Goal: Task Accomplishment & Management: Use online tool/utility

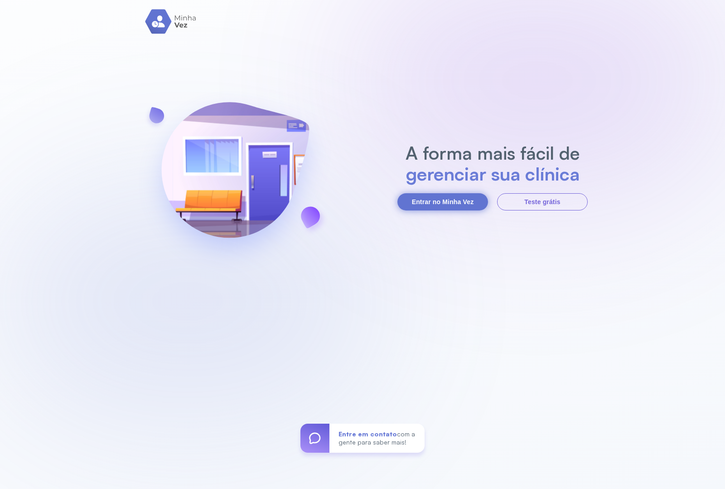
click at [440, 199] on button "Entrar no Minha Vez" at bounding box center [442, 201] width 91 height 17
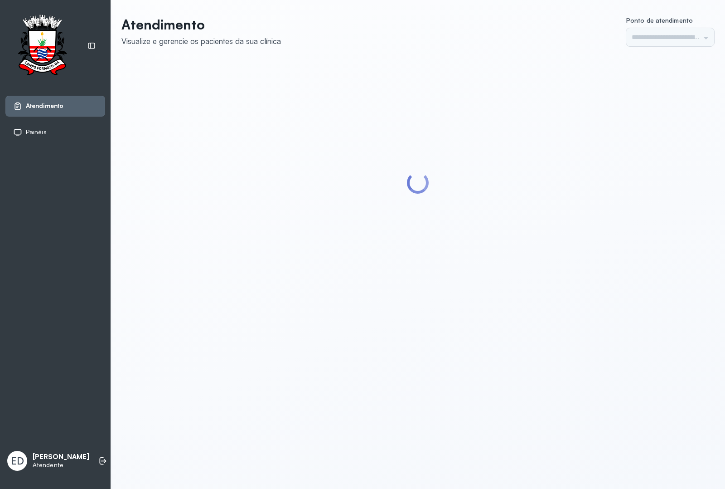
type input "*********"
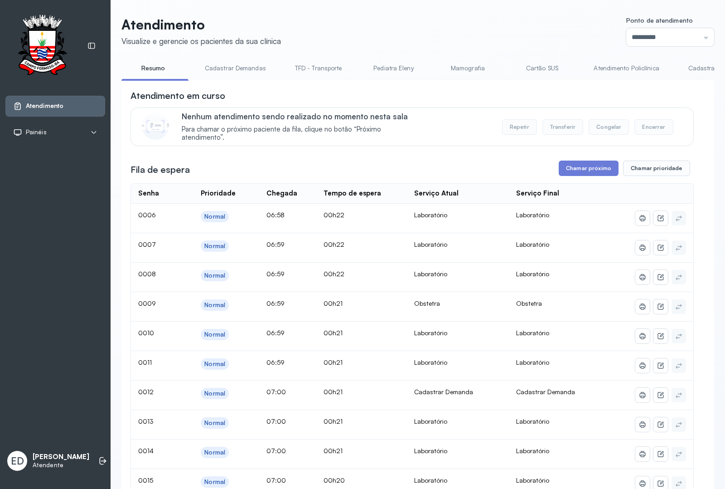
click at [594, 167] on button "Chamar próximo" at bounding box center [589, 167] width 60 height 15
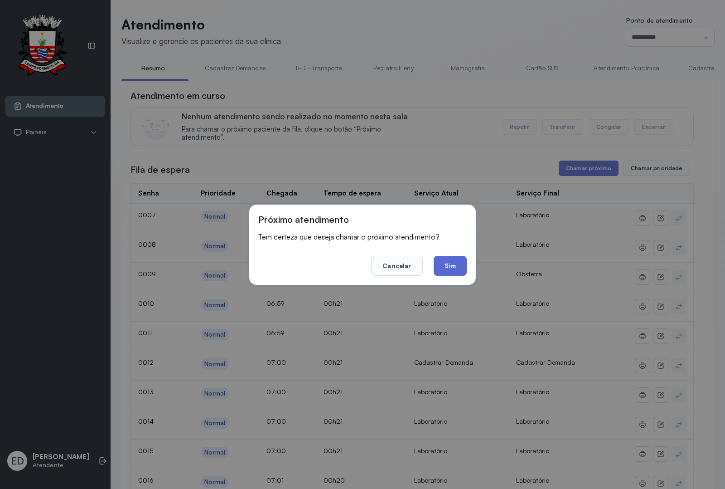
click at [450, 262] on button "Sim" at bounding box center [450, 266] width 33 height 20
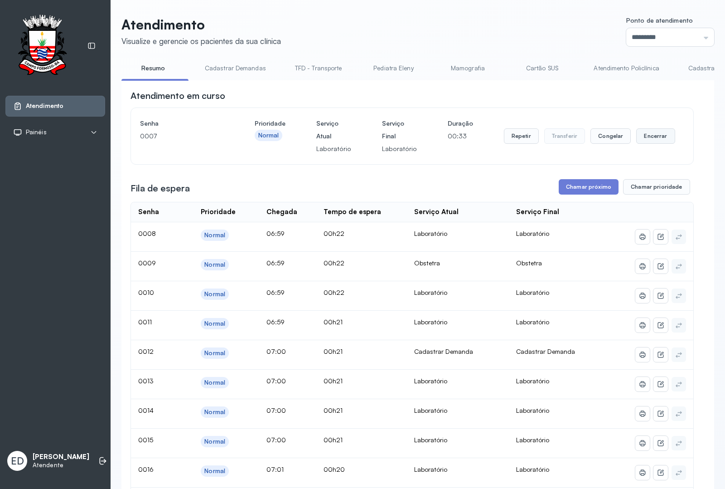
click at [656, 139] on button "Encerrar" at bounding box center [655, 135] width 39 height 15
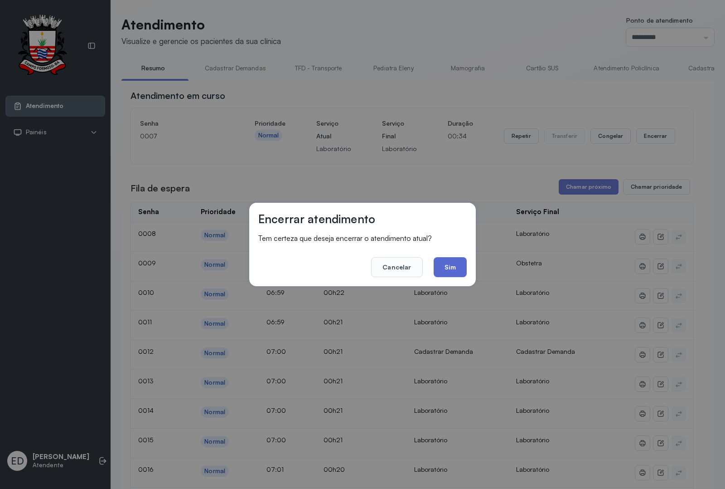
click at [449, 266] on button "Sim" at bounding box center [450, 267] width 33 height 20
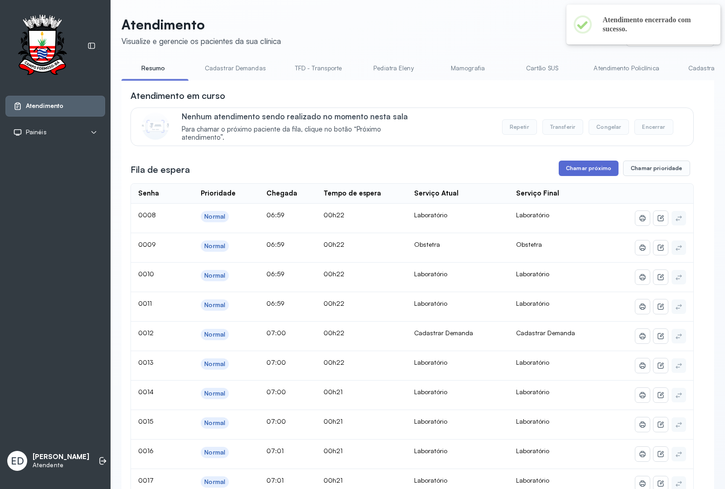
click at [574, 168] on button "Chamar próximo" at bounding box center [589, 167] width 60 height 15
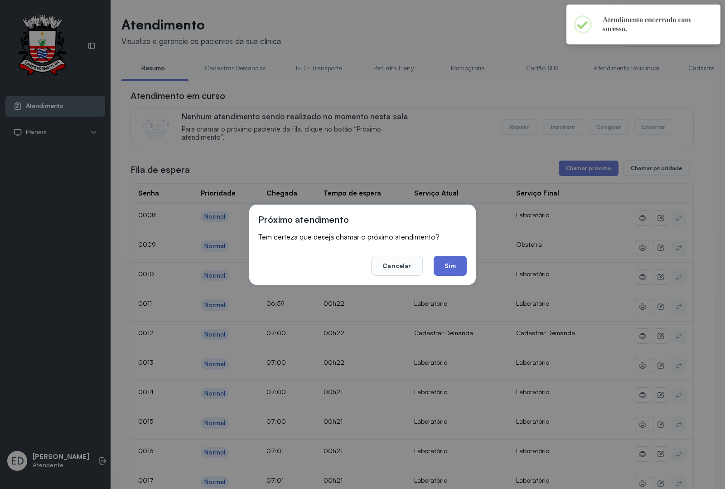
click at [442, 261] on button "Sim" at bounding box center [450, 266] width 33 height 20
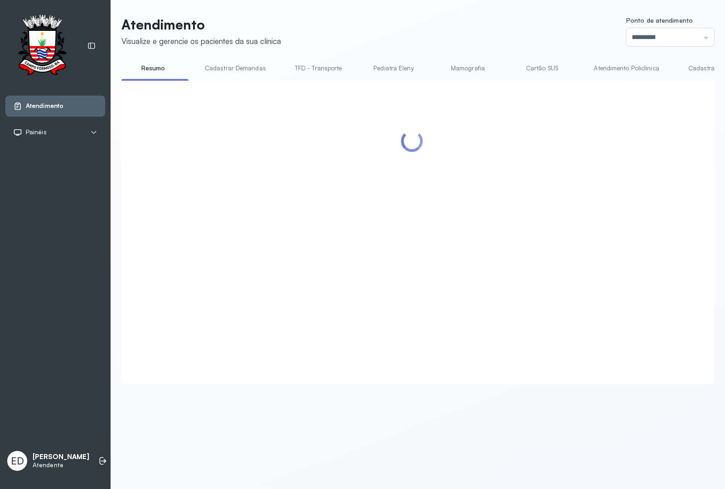
click at [552, 8] on div "Atendimento Visualize e gerencie os pacientes da sua clínica Ponto de atendimen…" at bounding box center [418, 204] width 615 height 409
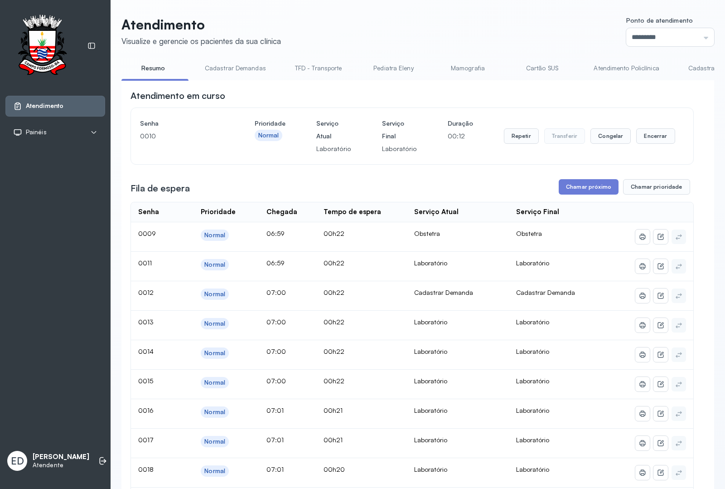
click at [494, 37] on header "Atendimento Visualize e gerencie os pacientes da sua clínica Ponto de atendimen…" at bounding box center [417, 31] width 593 height 30
click at [462, 19] on header "Atendimento Visualize e gerencie os pacientes da sua clínica Ponto de atendimen…" at bounding box center [417, 31] width 593 height 30
click at [511, 37] on header "Atendimento Visualize e gerencie os pacientes da sua clínica Ponto de atendimen…" at bounding box center [417, 31] width 593 height 30
click at [653, 135] on button "Encerrar" at bounding box center [655, 135] width 39 height 15
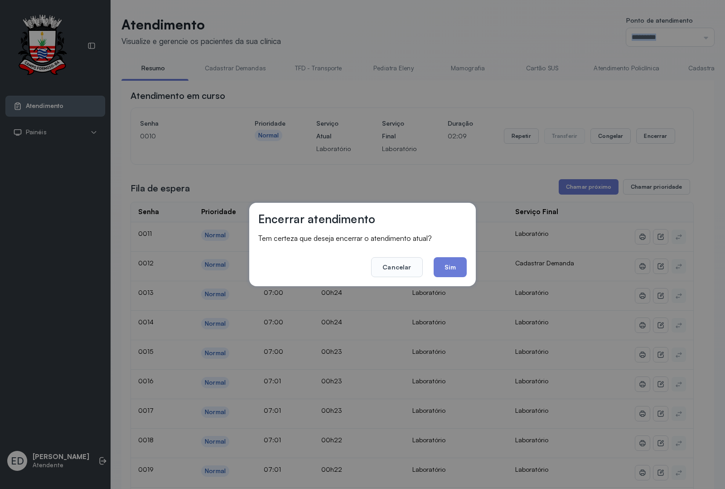
click at [455, 273] on button "Sim" at bounding box center [450, 267] width 33 height 20
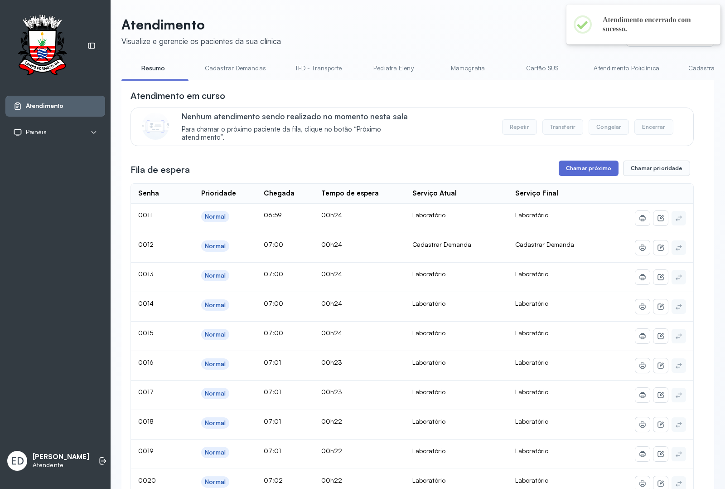
click at [577, 168] on button "Chamar próximo" at bounding box center [589, 167] width 60 height 15
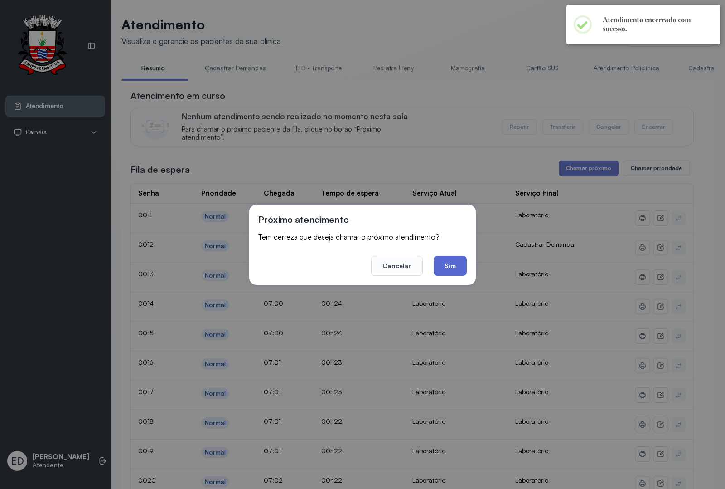
click at [452, 269] on button "Sim" at bounding box center [450, 266] width 33 height 20
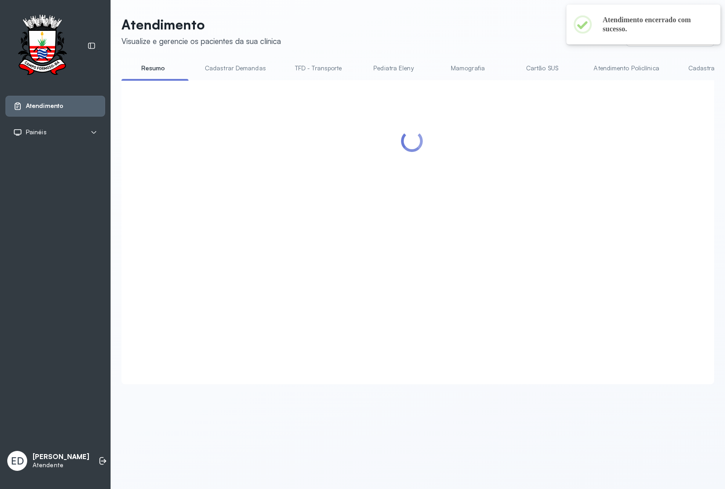
click at [486, 30] on header "Atendimento Visualize e gerencie os pacientes da sua clínica Ponto de atendimen…" at bounding box center [417, 31] width 593 height 30
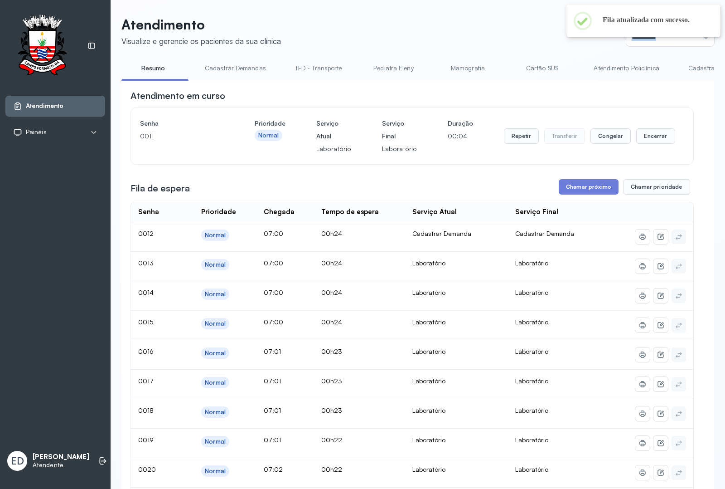
click at [522, 30] on header "Atendimento Visualize e gerencie os pacientes da sua clínica Ponto de atendimen…" at bounding box center [417, 31] width 593 height 30
click at [649, 137] on button "Encerrar" at bounding box center [655, 135] width 39 height 15
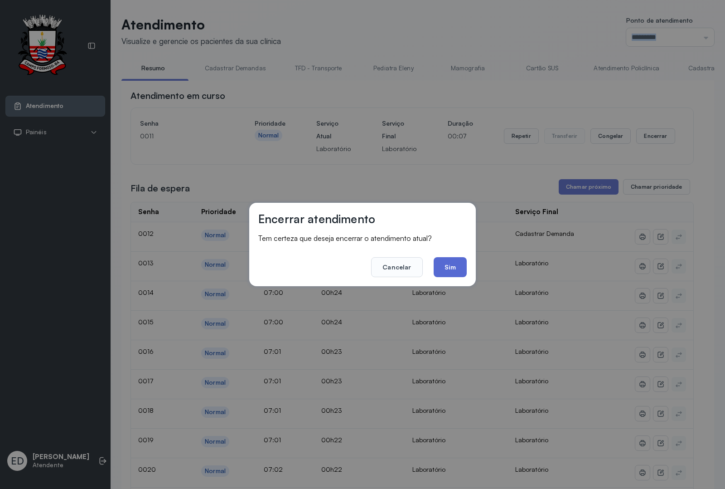
click at [455, 265] on button "Sim" at bounding box center [450, 267] width 33 height 20
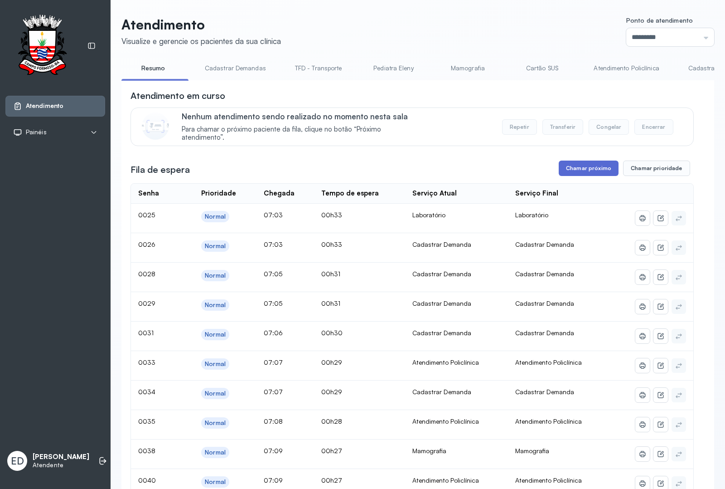
click at [573, 171] on button "Chamar próximo" at bounding box center [589, 167] width 60 height 15
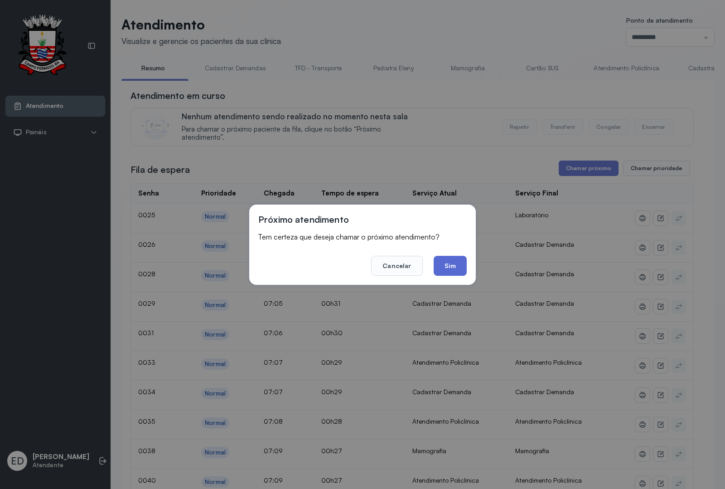
click at [451, 261] on button "Sim" at bounding box center [450, 266] width 33 height 20
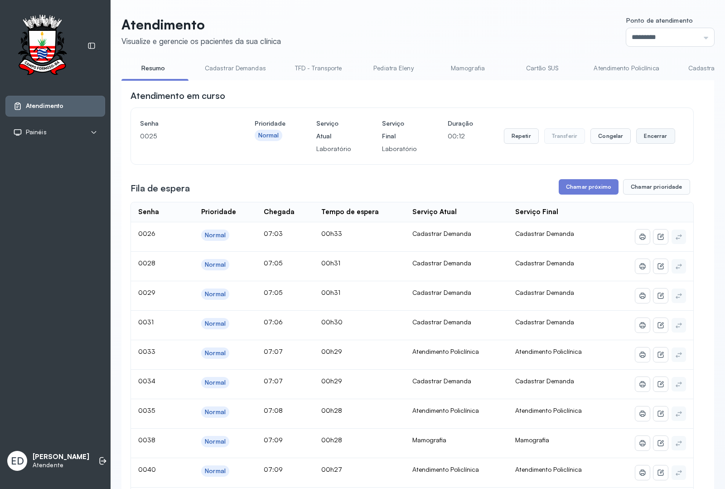
click at [663, 137] on button "Encerrar" at bounding box center [655, 135] width 39 height 15
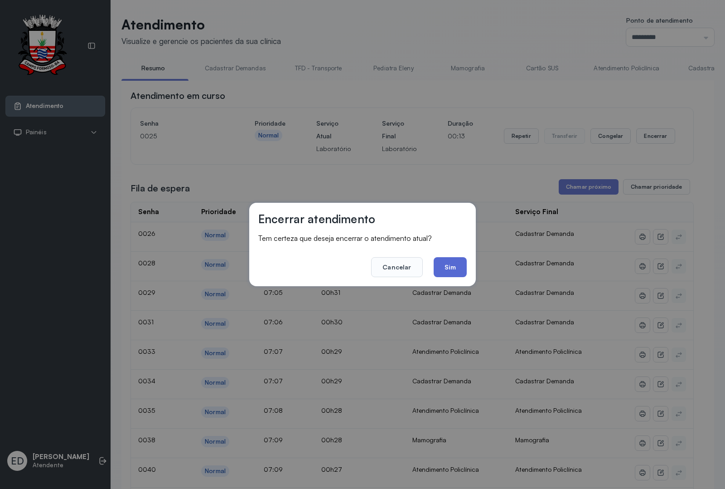
click at [452, 268] on button "Sim" at bounding box center [450, 267] width 33 height 20
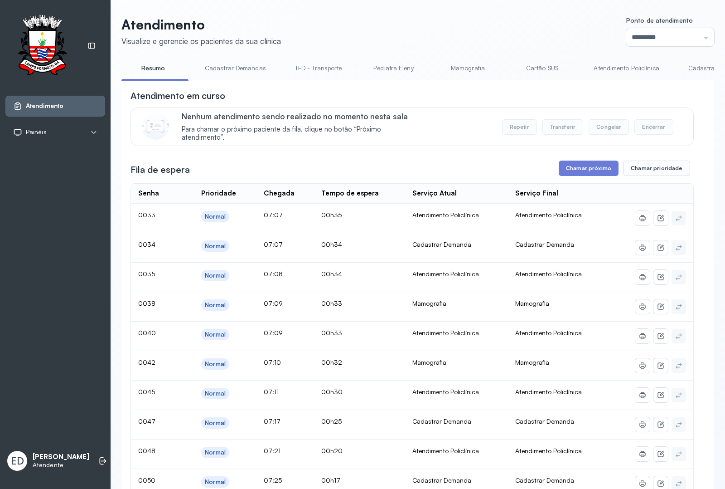
click at [697, 69] on link "Cadastrar Demanda" at bounding box center [717, 68] width 76 height 15
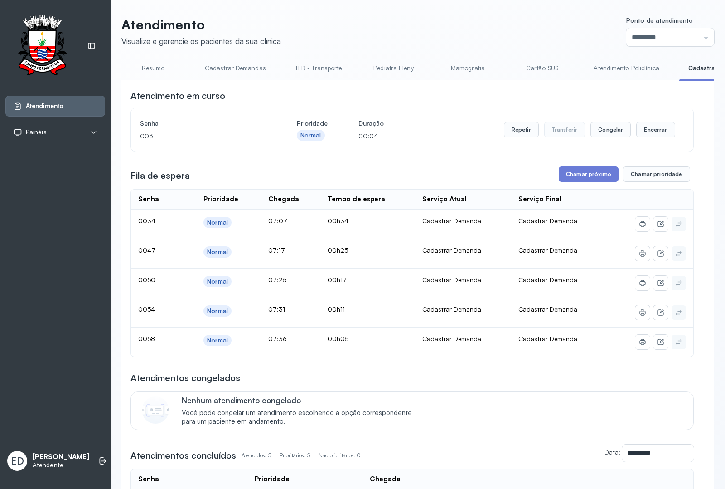
click at [565, 166] on div "**********" at bounding box center [412, 354] width 563 height 531
click at [566, 177] on button "Chamar próximo" at bounding box center [589, 173] width 60 height 15
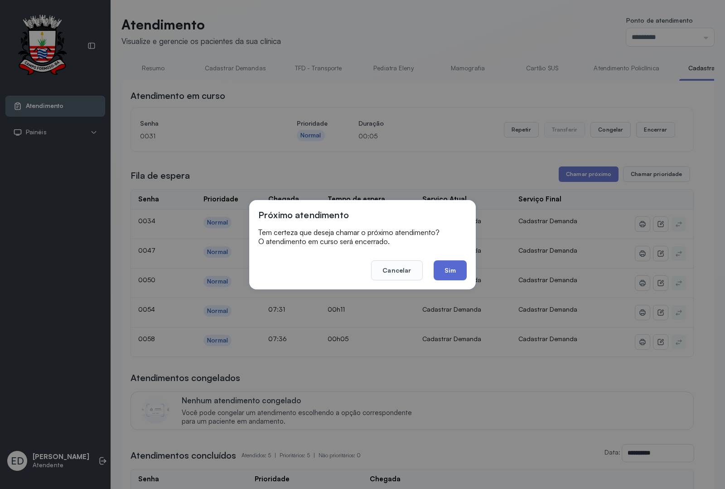
click at [452, 276] on button "Sim" at bounding box center [450, 270] width 33 height 20
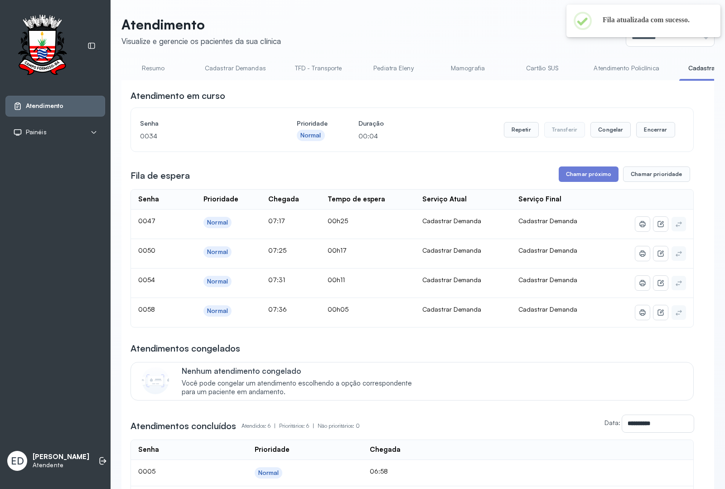
click at [491, 24] on header "Atendimento Visualize e gerencie os pacientes da sua clínica Ponto de atendimen…" at bounding box center [417, 31] width 593 height 30
click at [98, 456] on icon at bounding box center [102, 460] width 9 height 9
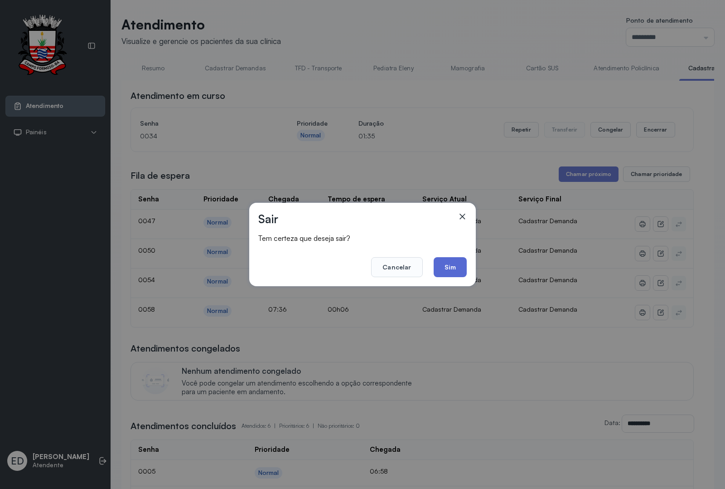
click at [442, 264] on button "Sim" at bounding box center [450, 267] width 33 height 20
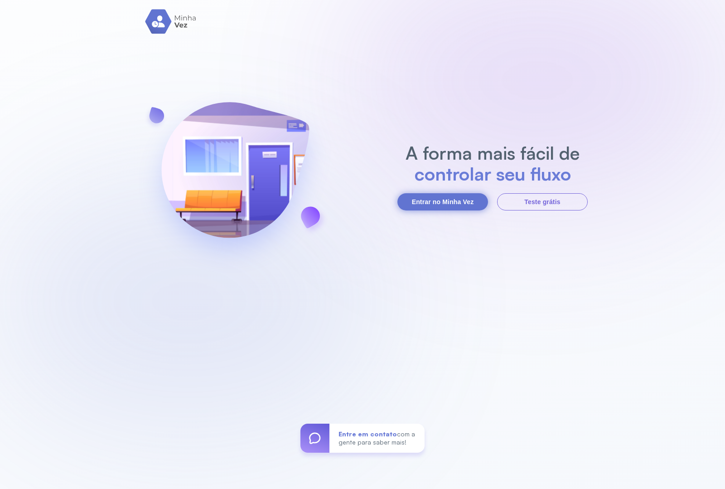
click at [427, 205] on button "Entrar no Minha Vez" at bounding box center [442, 201] width 91 height 17
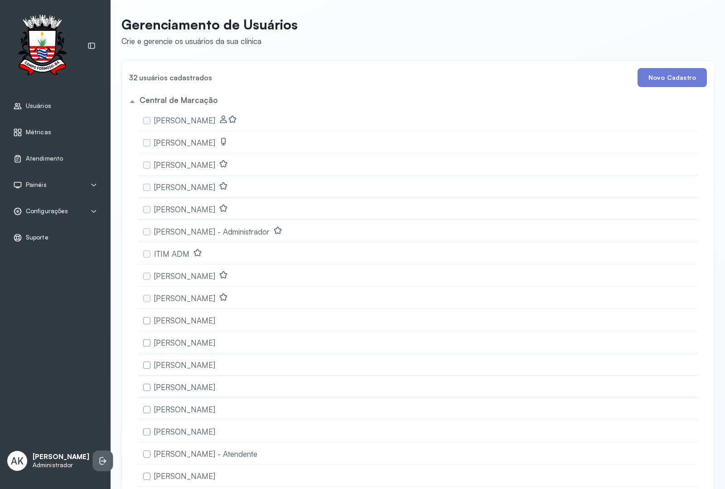
click at [93, 458] on li at bounding box center [103, 460] width 20 height 20
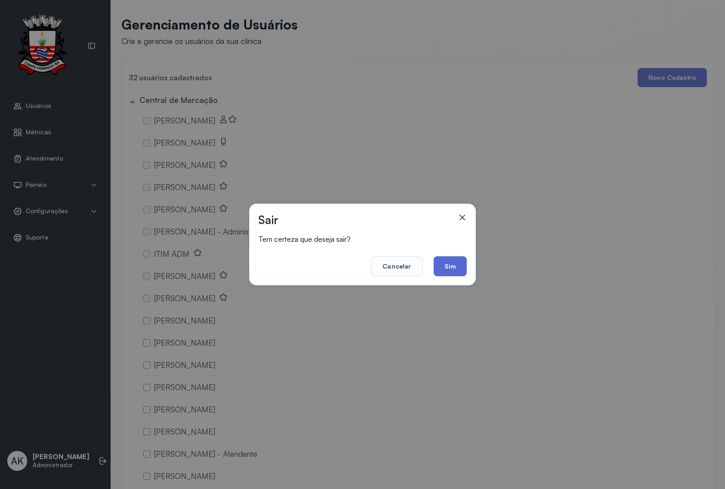
drag, startPoint x: 436, startPoint y: 268, endPoint x: 415, endPoint y: 221, distance: 51.9
click at [437, 267] on button "Sim" at bounding box center [450, 266] width 33 height 20
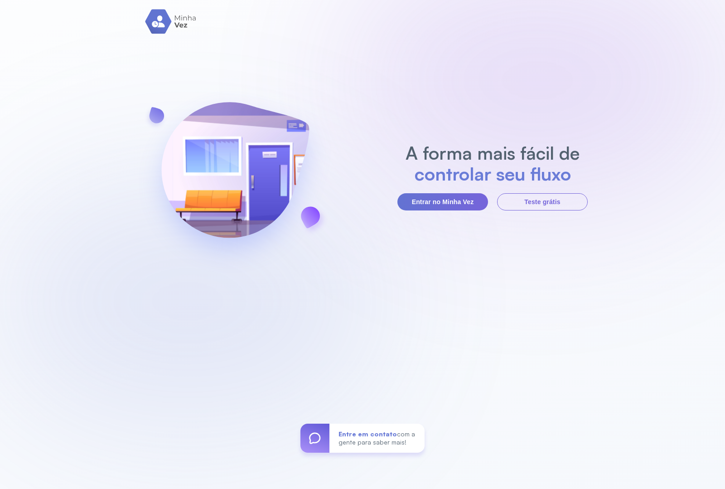
click at [447, 211] on div "A forma mais fácil de controlar seu fluxo Entrar no Minha Vez Teste grátis Entr…" at bounding box center [362, 244] width 725 height 489
click at [429, 201] on button "Entrar no Minha Vez" at bounding box center [442, 201] width 91 height 17
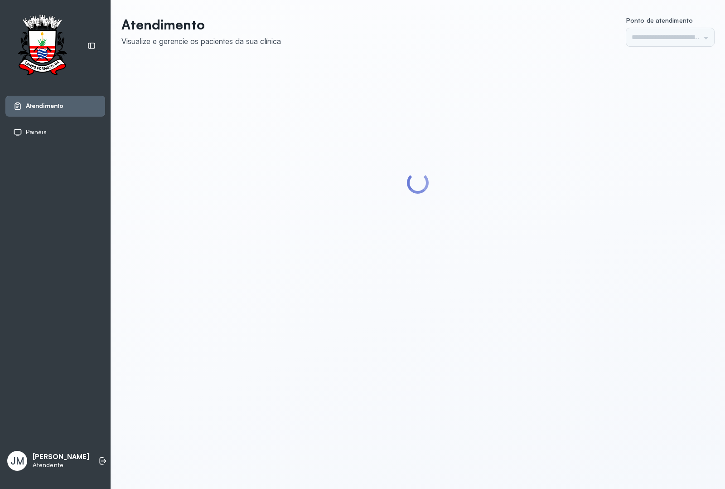
type input "*********"
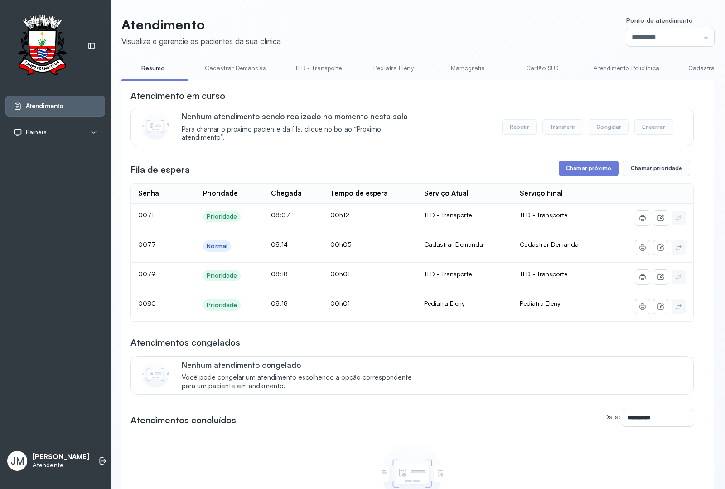
click at [615, 66] on link "Atendimento Policlínica" at bounding box center [626, 68] width 83 height 15
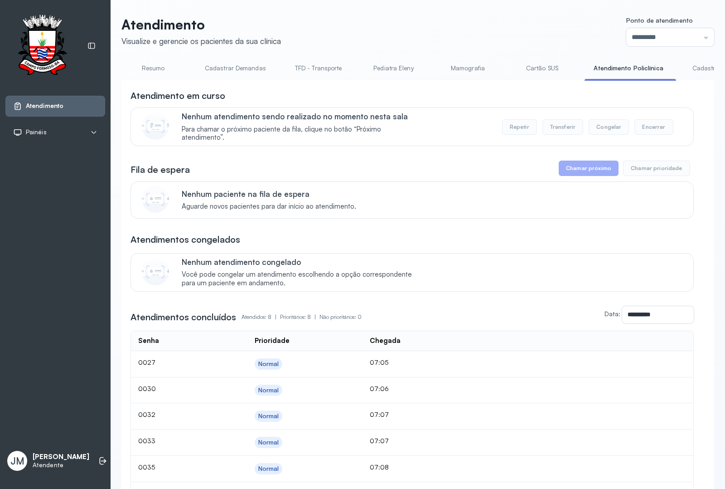
click at [692, 69] on link "Cadastrar Demanda" at bounding box center [721, 68] width 76 height 15
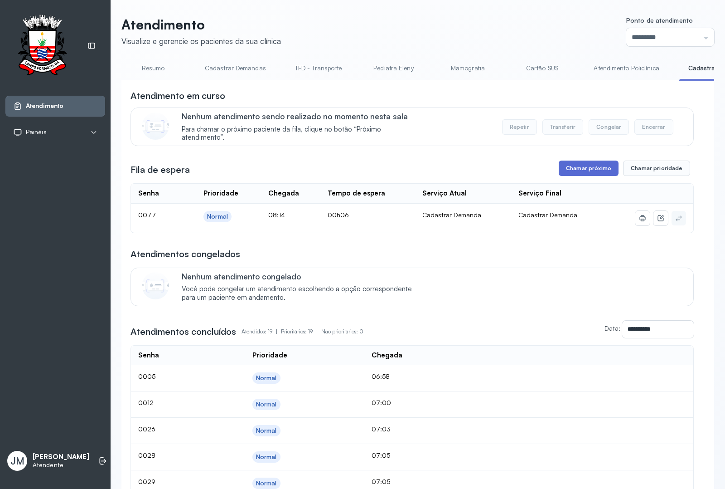
click at [583, 166] on button "Chamar próximo" at bounding box center [589, 167] width 60 height 15
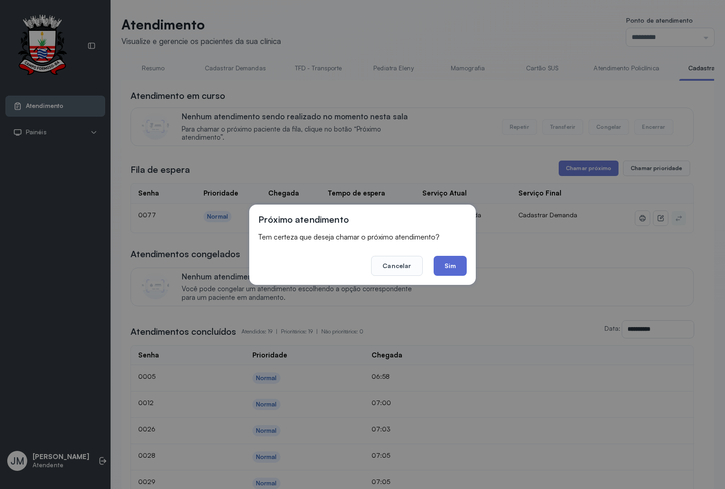
click at [451, 269] on button "Sim" at bounding box center [450, 266] width 33 height 20
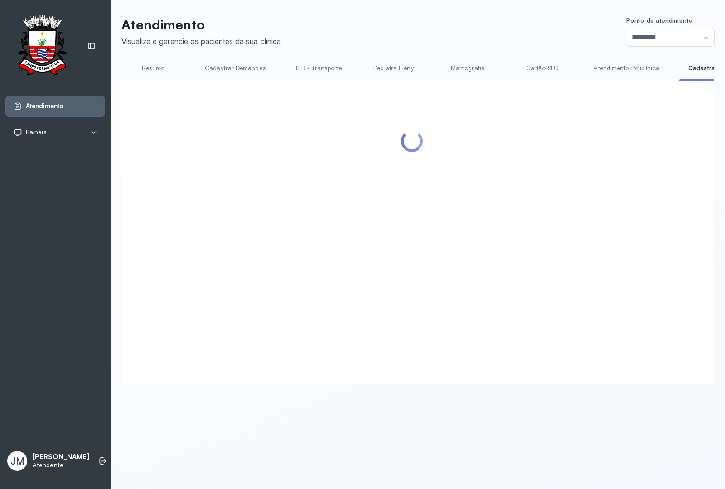
click at [150, 67] on link "Resumo" at bounding box center [152, 68] width 63 height 15
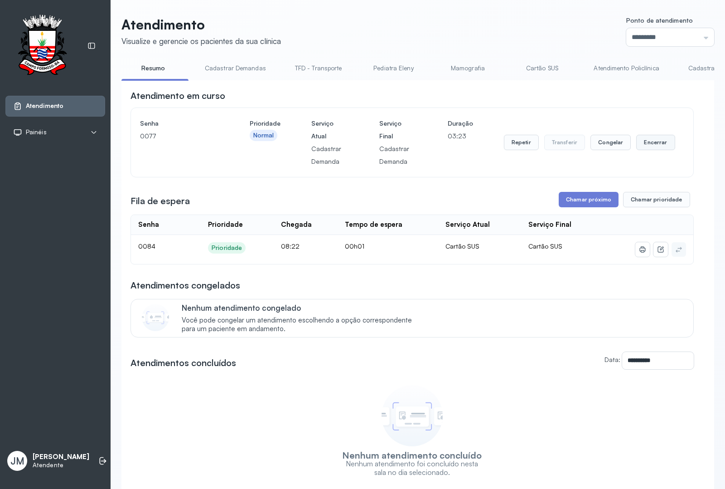
click at [638, 144] on button "Encerrar" at bounding box center [655, 142] width 39 height 15
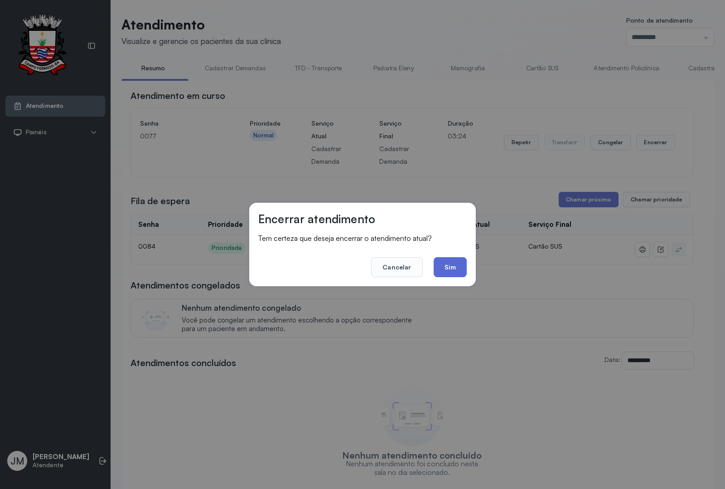
click at [454, 274] on button "Sim" at bounding box center [450, 267] width 33 height 20
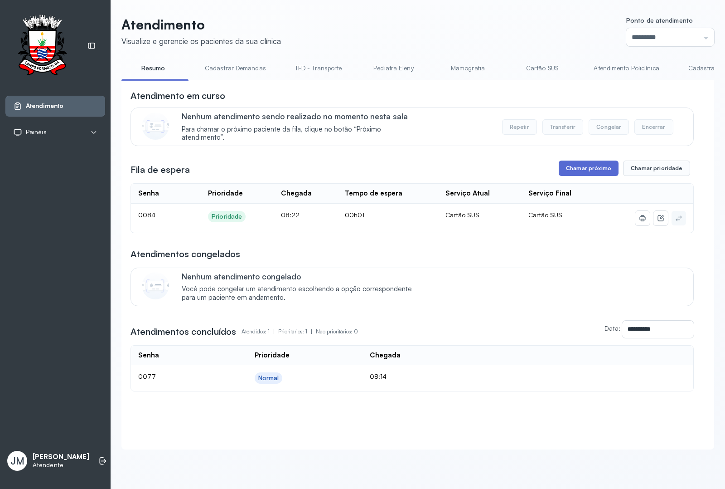
click at [583, 163] on button "Chamar próximo" at bounding box center [589, 167] width 60 height 15
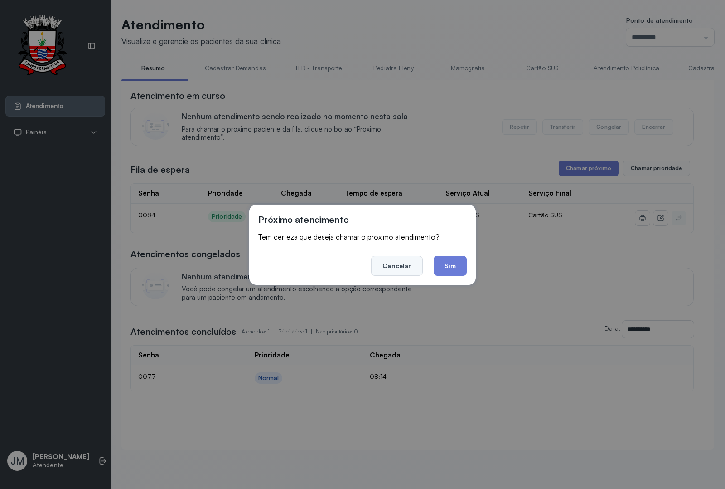
click at [392, 261] on button "Cancelar" at bounding box center [396, 266] width 51 height 20
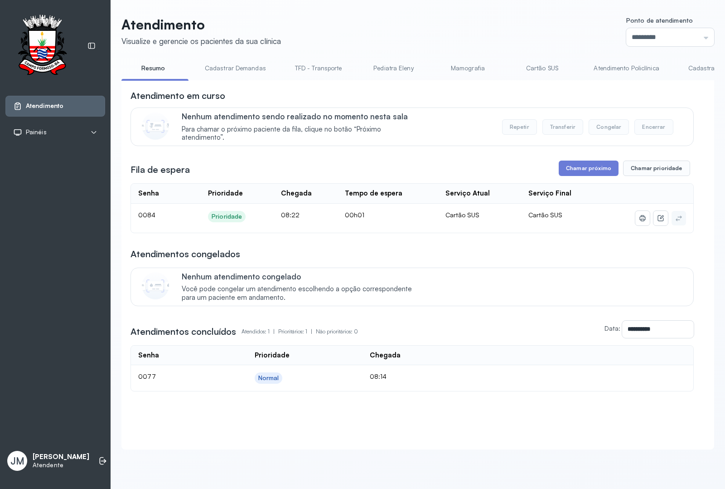
click at [150, 72] on link "Resumo" at bounding box center [152, 68] width 63 height 15
click at [572, 174] on button "Chamar próximo" at bounding box center [589, 167] width 60 height 15
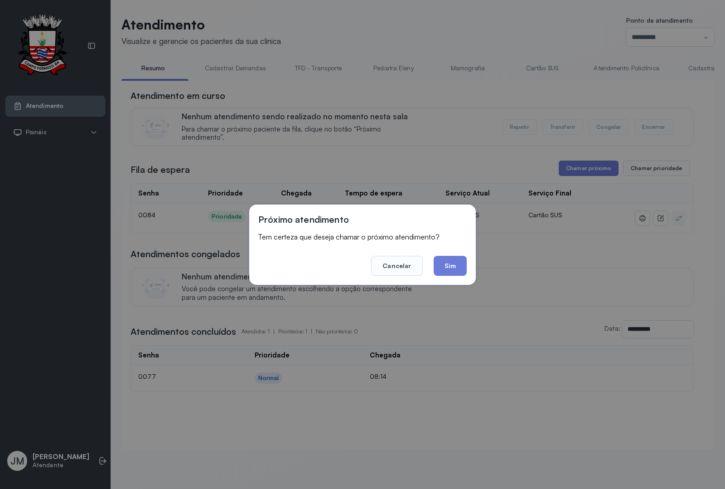
drag, startPoint x: 452, startPoint y: 257, endPoint x: 462, endPoint y: 252, distance: 11.4
click at [460, 252] on footer "Cancelar Sim" at bounding box center [362, 259] width 208 height 33
click at [444, 260] on button "Sim" at bounding box center [450, 266] width 33 height 20
